Goal: Check status: Check status

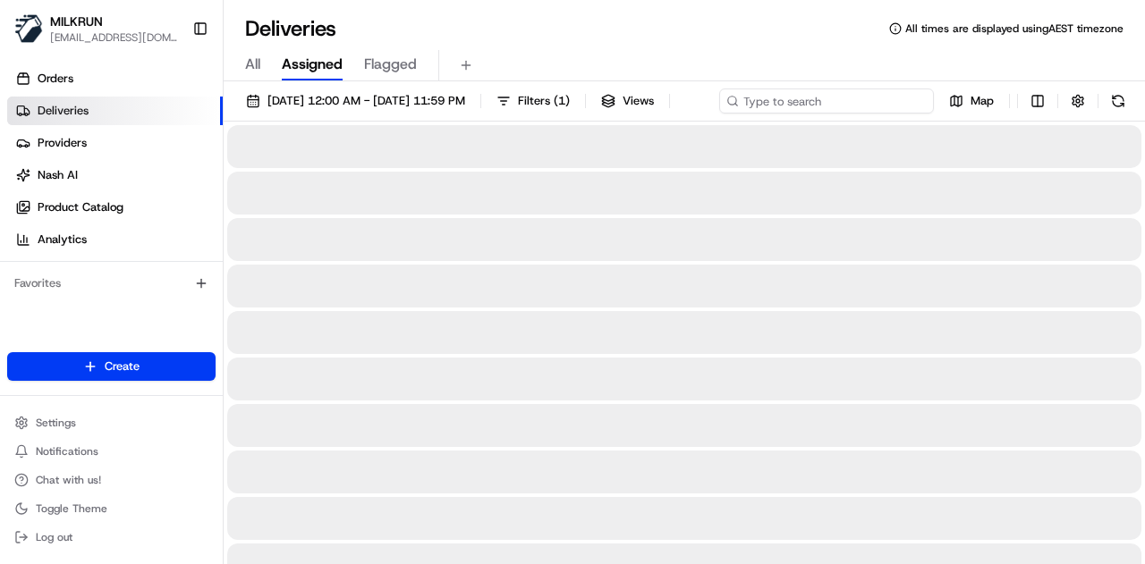
click at [815, 100] on div "[DATE] 12:00 AM - [DATE] 11:59 PM Filters ( 1 ) Views Map" at bounding box center [684, 105] width 921 height 33
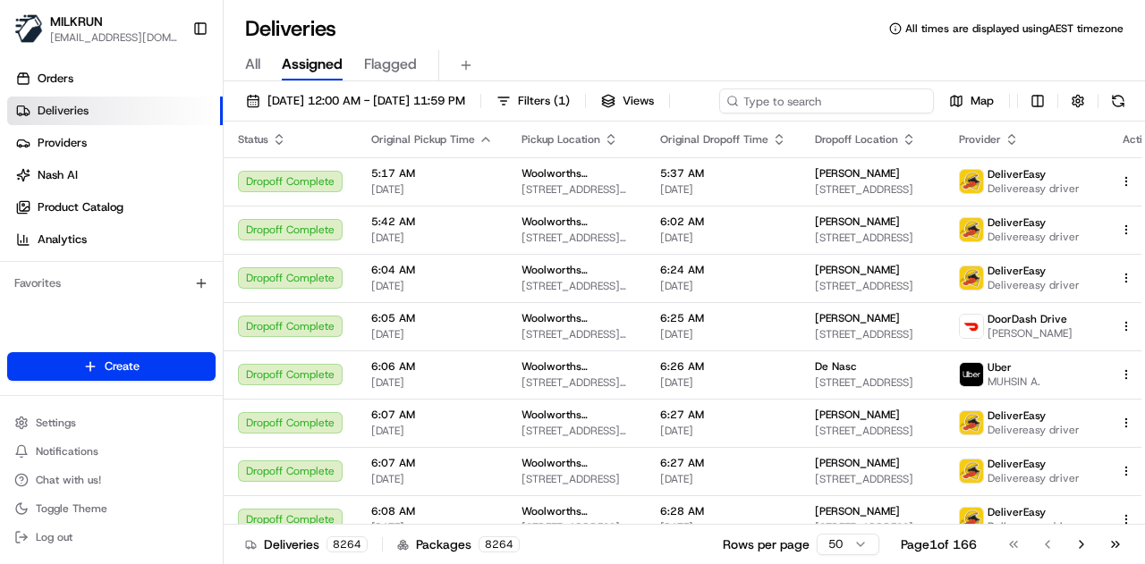
paste input "d9d0a3ac-a303-4622-8826-48460fe8fa5c"
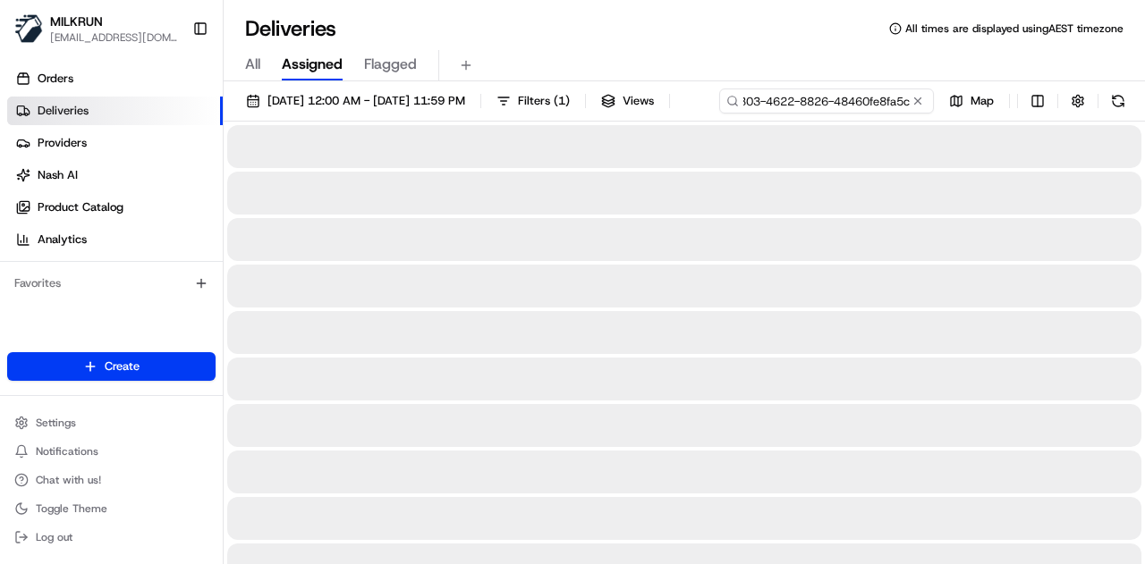
type input "d9d0a3ac-a303-4622-8826-48460fe8fa5c"
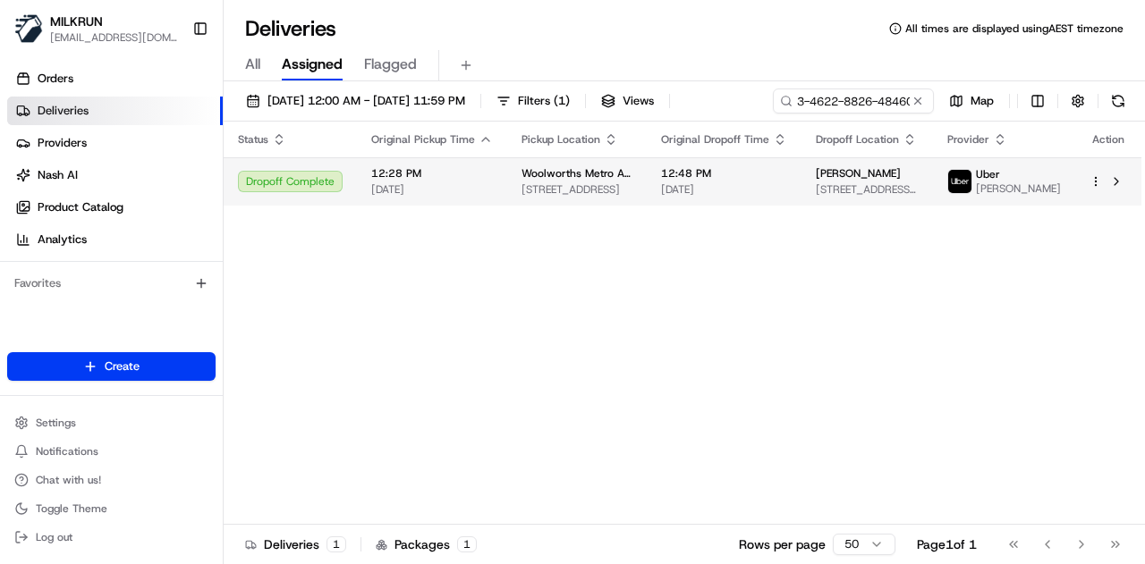
click at [801, 206] on td "12:48 PM [DATE]" at bounding box center [724, 181] width 155 height 48
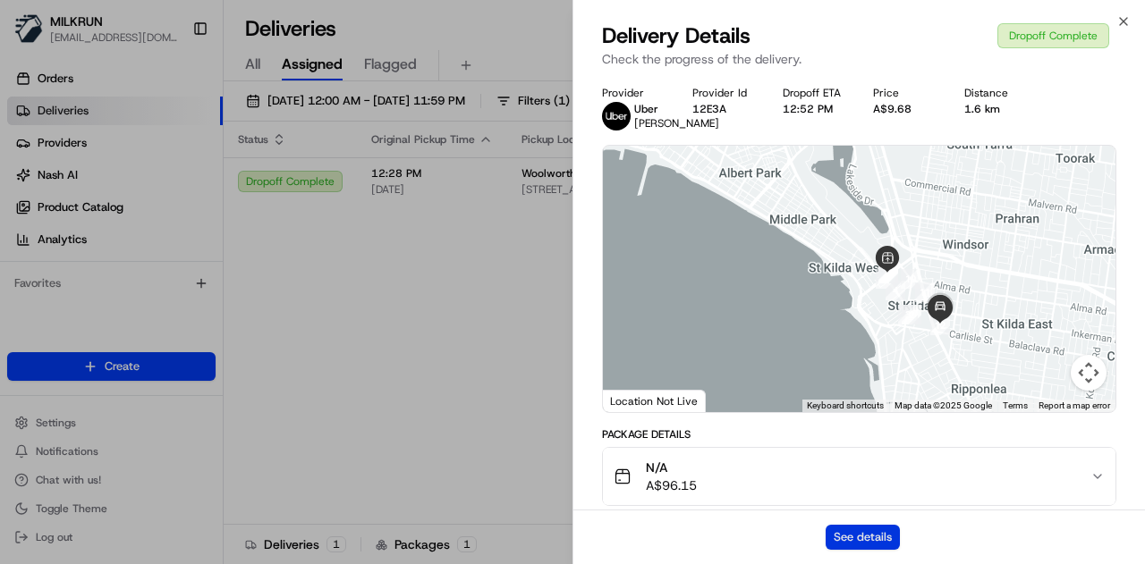
click at [869, 530] on button "See details" at bounding box center [863, 537] width 74 height 25
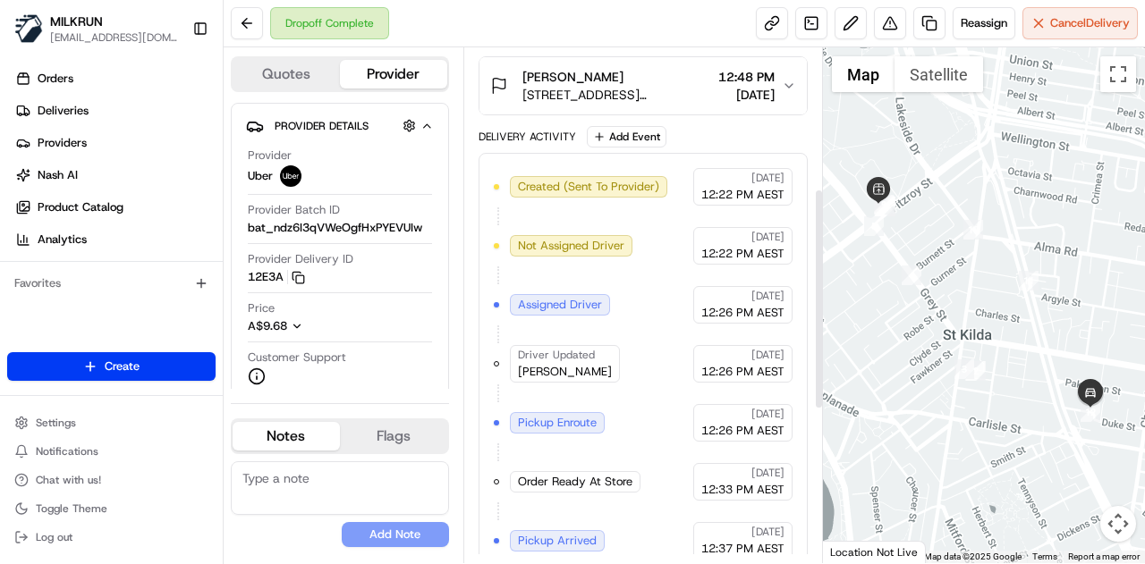
scroll to position [328, 0]
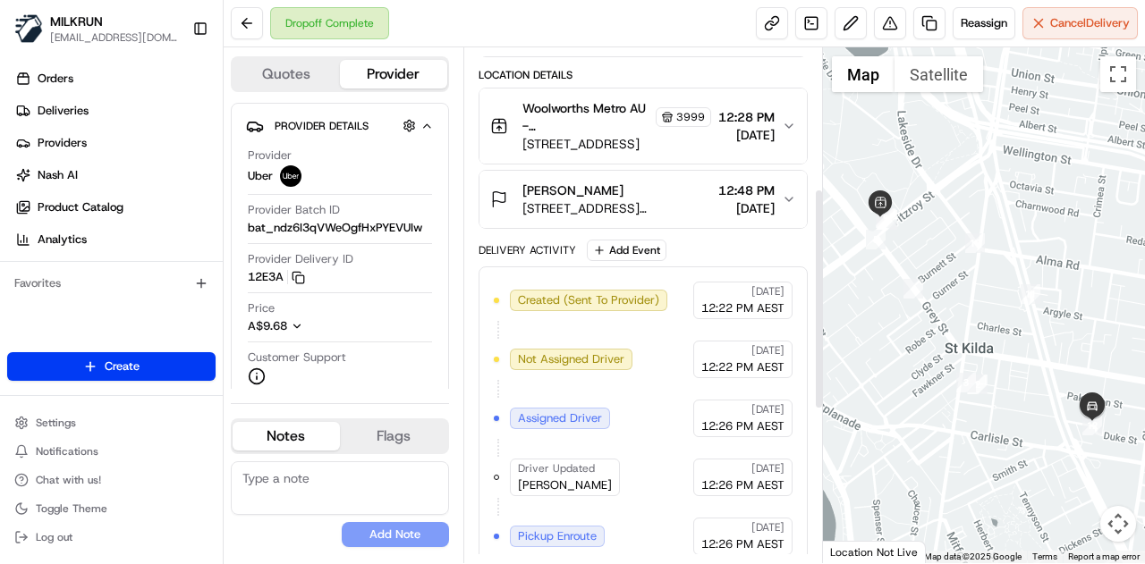
drag, startPoint x: 847, startPoint y: 261, endPoint x: 879, endPoint y: 315, distance: 62.6
click at [853, 284] on div at bounding box center [984, 305] width 323 height 516
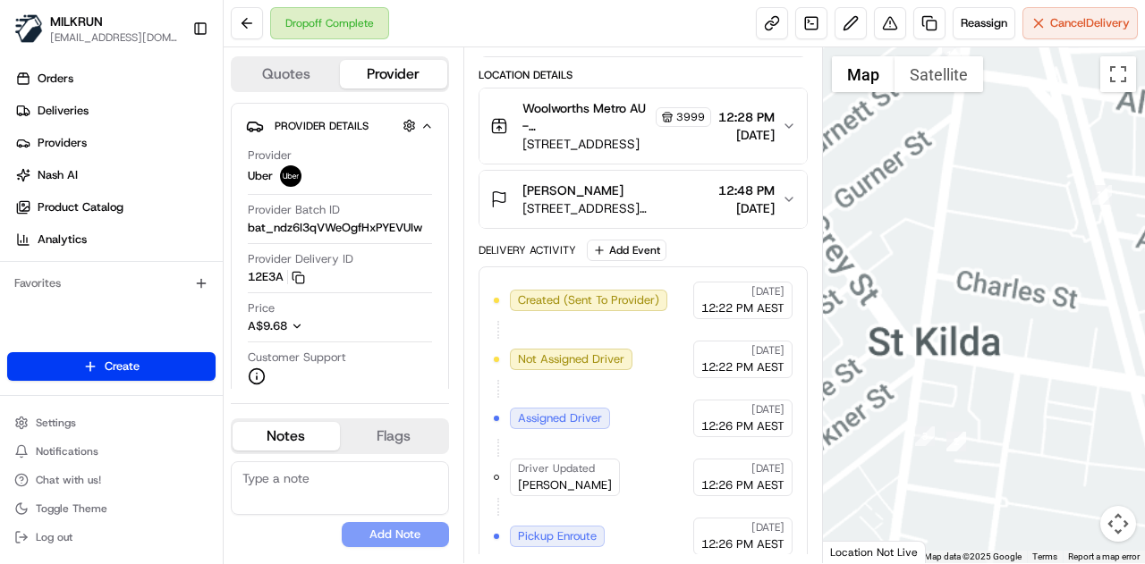
drag, startPoint x: 995, startPoint y: 375, endPoint x: 832, endPoint y: 208, distance: 233.4
click at [819, 212] on div "Quotes Provider Provider Details Hidden ( 3 ) Provider Uber Provider Batch ID b…" at bounding box center [684, 305] width 921 height 516
